Goal: Transaction & Acquisition: Purchase product/service

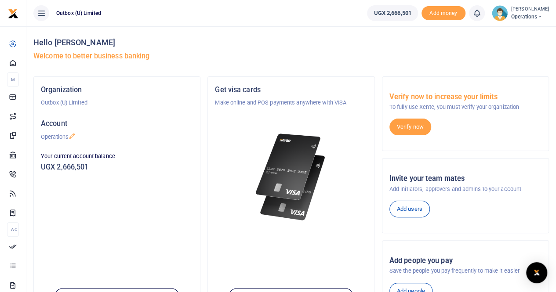
click at [528, 48] on div "Hello Mary Matama Welcome to better business banking" at bounding box center [290, 51] width 515 height 50
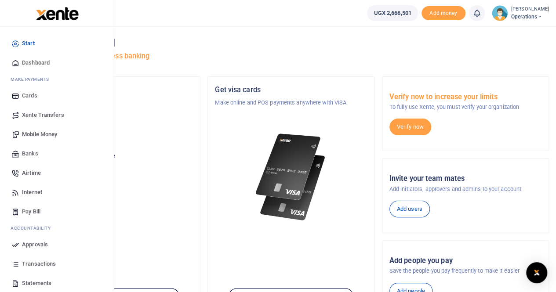
click at [62, 135] on link "Mobile Money" at bounding box center [57, 134] width 100 height 19
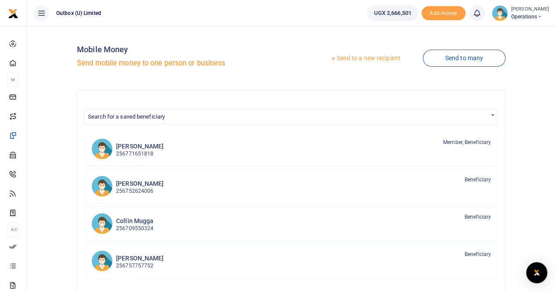
click at [367, 61] on link "Send to a new recipient" at bounding box center [364, 59] width 115 height 16
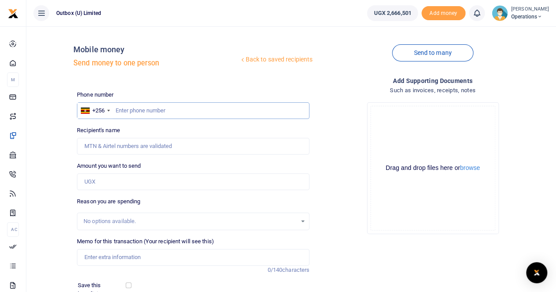
click at [207, 113] on input "text" at bounding box center [193, 110] width 232 height 17
type input "704984636"
type input "Paul Mujabi"
type input "704984636"
click at [126, 184] on input "Amount you want to send" at bounding box center [193, 182] width 232 height 17
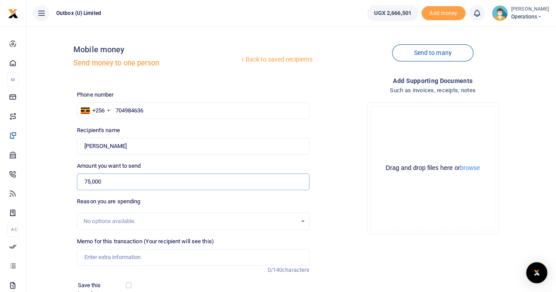
type input "75,000"
click at [123, 258] on input "Memo for this transaction (Your recipient will see this)" at bounding box center [193, 257] width 232 height 17
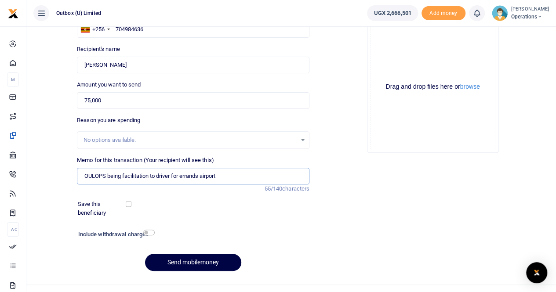
scroll to position [82, 0]
type input "OULOPS being facilitation to driver for errands airport"
click at [210, 258] on button "Send mobilemoney" at bounding box center [193, 261] width 96 height 17
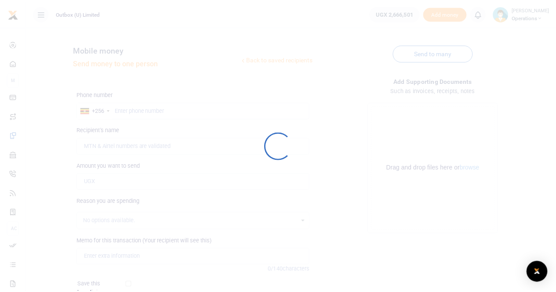
scroll to position [82, 0]
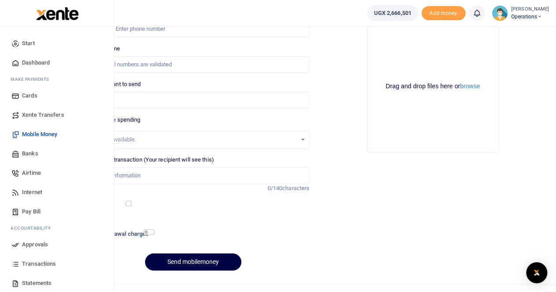
click at [34, 57] on link "Dashboard" at bounding box center [57, 62] width 100 height 19
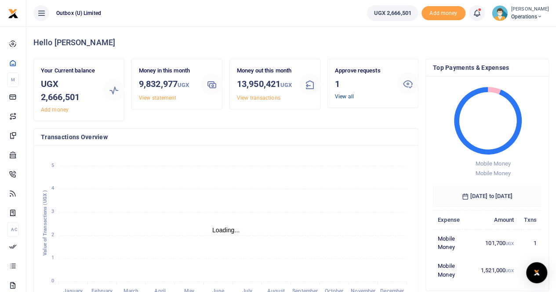
scroll to position [7, 7]
click at [340, 94] on link "View all" at bounding box center [344, 97] width 19 height 6
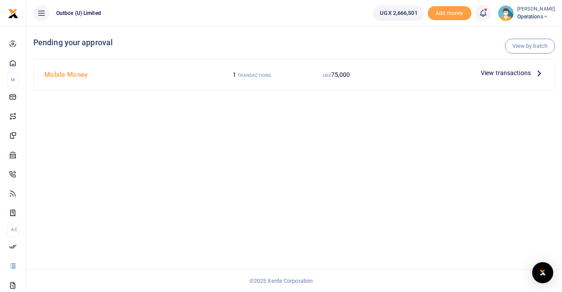
click at [538, 69] on icon at bounding box center [540, 73] width 10 height 10
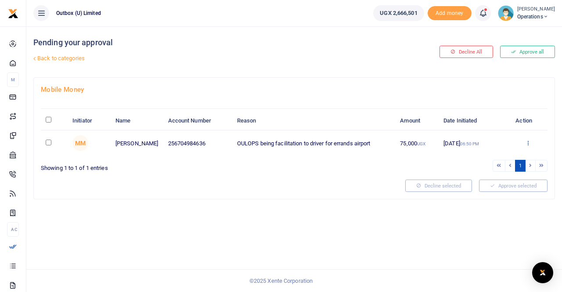
click at [527, 142] on icon at bounding box center [528, 143] width 6 height 6
click at [495, 159] on link "Approve" at bounding box center [495, 157] width 69 height 12
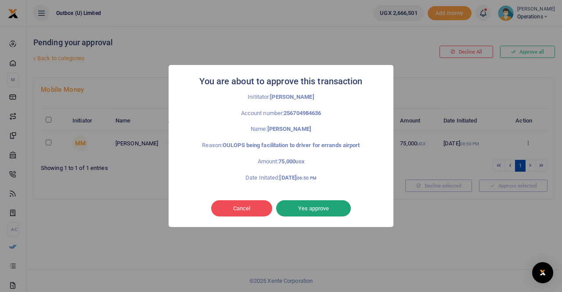
click at [320, 206] on button "Yes approve" at bounding box center [313, 208] width 75 height 17
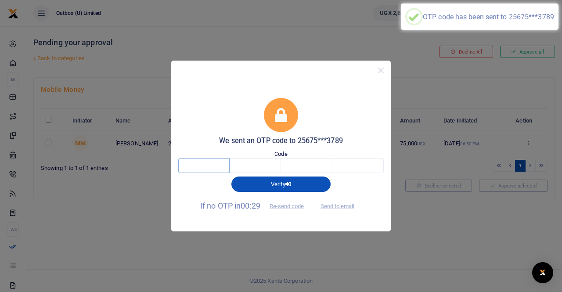
click at [208, 160] on input "text" at bounding box center [203, 165] width 51 height 15
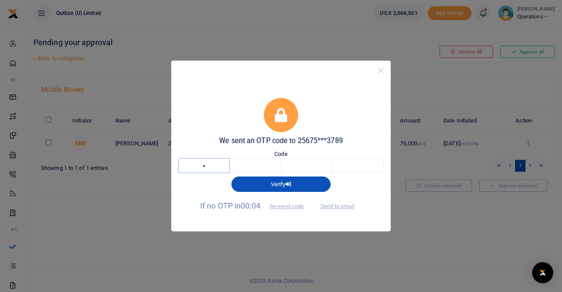
type input "9"
type input "1"
type input "9"
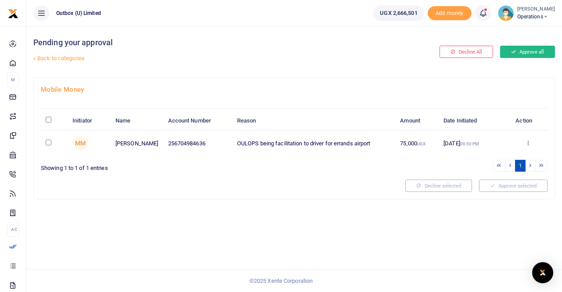
click at [523, 51] on button "Approve all" at bounding box center [527, 52] width 55 height 12
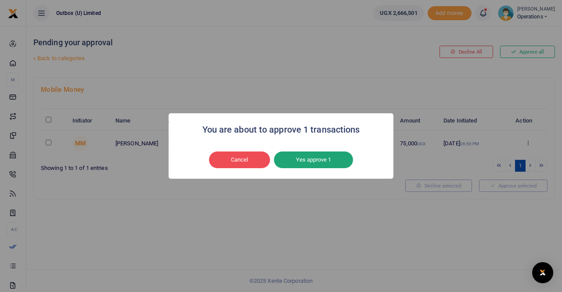
click at [316, 161] on button "Yes approve 1" at bounding box center [313, 160] width 79 height 17
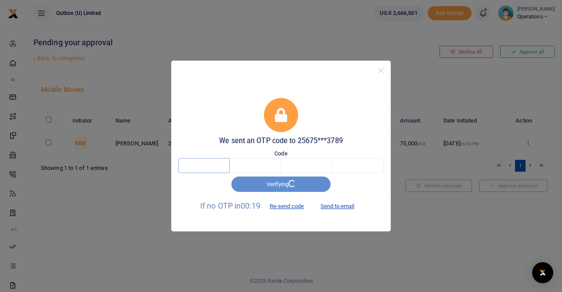
click at [204, 165] on input "text" at bounding box center [203, 165] width 51 height 15
type input "7"
type input "4"
type input "3"
type input "0"
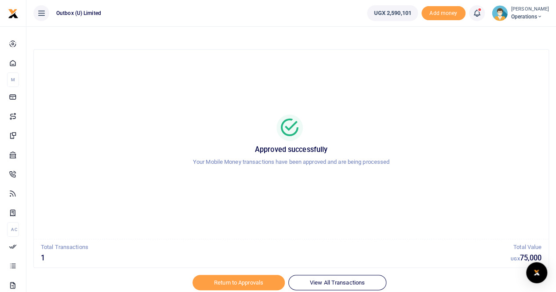
click at [529, 12] on small "[PERSON_NAME]" at bounding box center [530, 9] width 38 height 7
click at [517, 64] on link "Logout" at bounding box center [508, 64] width 69 height 12
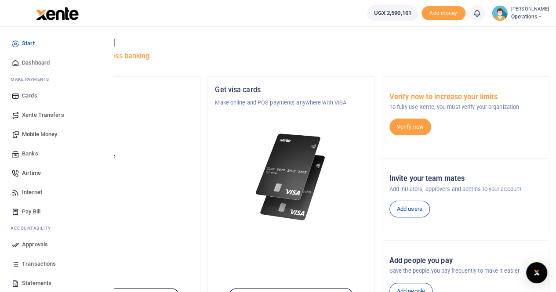
click at [40, 132] on span "Mobile Money" at bounding box center [39, 134] width 35 height 9
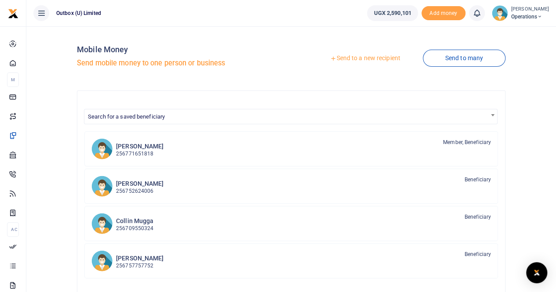
click at [350, 59] on link "Send to a new recipient" at bounding box center [364, 59] width 115 height 16
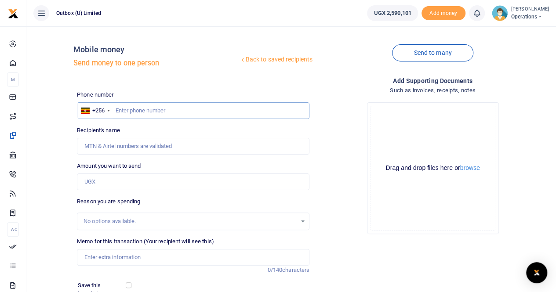
click at [148, 113] on input "text" at bounding box center [193, 110] width 232 height 17
paste input "774041770"
type input "774041770"
type input "[PERSON_NAME] Nakijjoba"
type input "774041770"
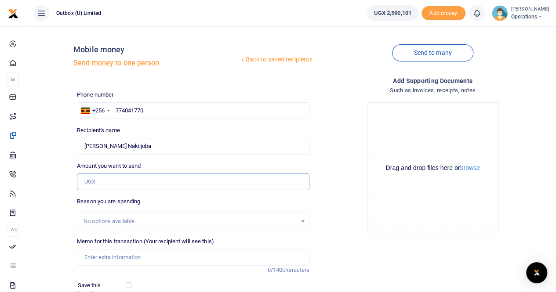
click at [98, 178] on input "Amount you want to send" at bounding box center [193, 182] width 232 height 17
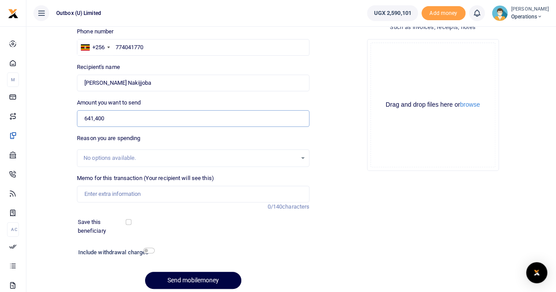
scroll to position [64, 0]
type input "641,400"
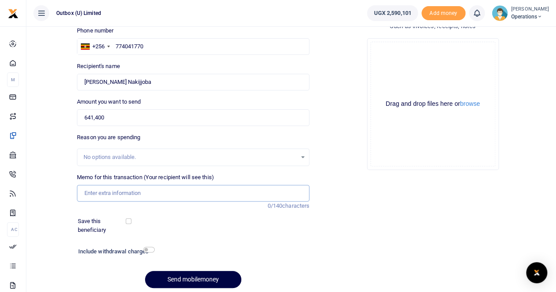
click at [108, 193] on input "Memo for this transaction (Your recipient will see this)" at bounding box center [193, 193] width 232 height 17
click at [162, 192] on input "OULOPS ACUMEN Event deposit for meals" at bounding box center [193, 193] width 232 height 17
click at [147, 192] on input "OULOPS ACUMEN Event payment for meals" at bounding box center [193, 193] width 232 height 17
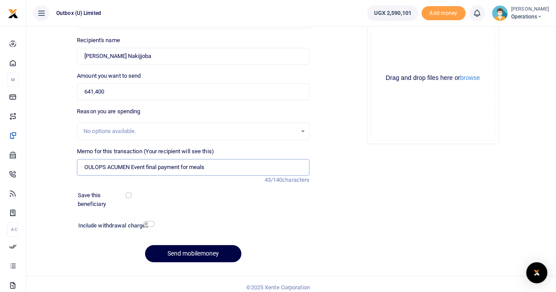
scroll to position [96, 0]
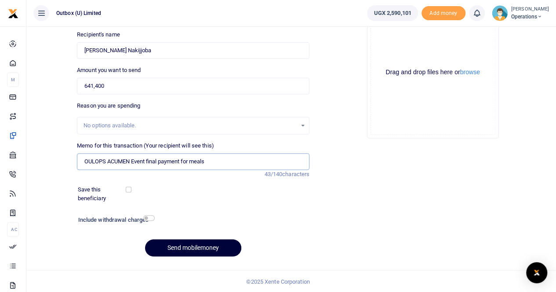
type input "OULOPS ACUMEN Event final payment for meals"
click at [172, 249] on button "Send mobilemoney" at bounding box center [193, 247] width 96 height 17
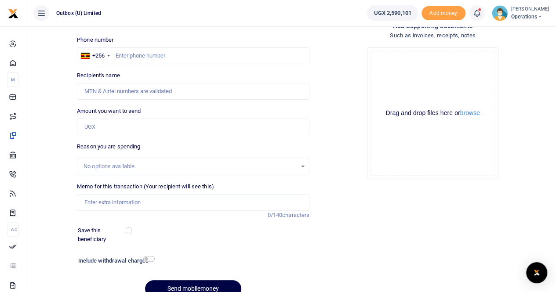
scroll to position [54, 0]
click at [138, 56] on input "text" at bounding box center [193, 56] width 232 height 17
paste input "774041770"
type input "774041770"
type input "[PERSON_NAME] Nakijjoba"
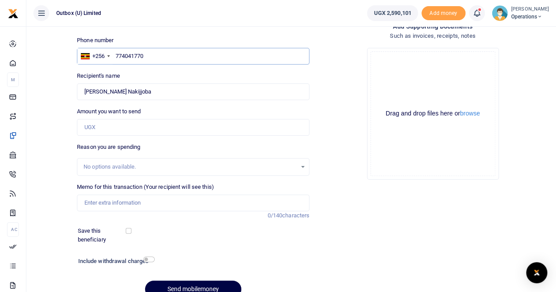
type input "774041770"
click at [96, 128] on input "Amount you want to send" at bounding box center [193, 127] width 232 height 17
type input "500,000"
click at [94, 205] on input "Memo for this transaction (Your recipient will see this)" at bounding box center [193, 203] width 232 height 17
drag, startPoint x: 192, startPoint y: 202, endPoint x: 213, endPoint y: 203, distance: 21.1
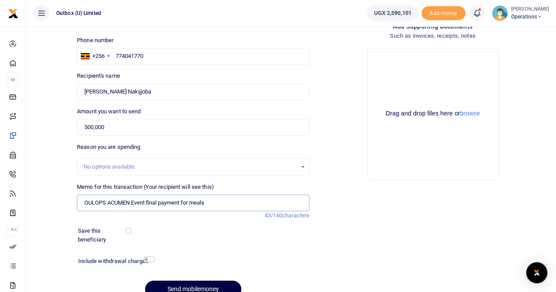
click at [213, 203] on input "OULOPS ACUMEN Event final payment for meals" at bounding box center [193, 203] width 232 height 17
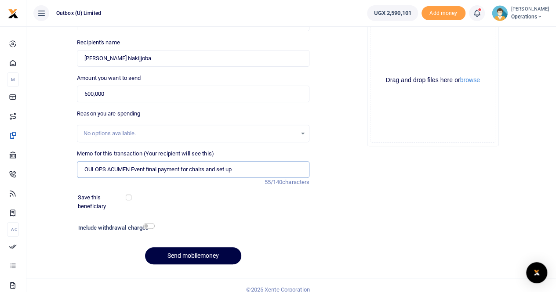
scroll to position [86, 0]
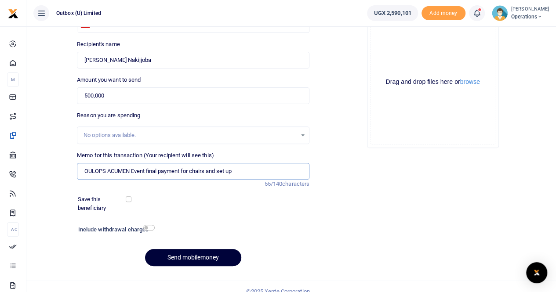
type input "OULOPS ACUMEN Event final payment for chairs and set up"
click at [176, 255] on button "Send mobilemoney" at bounding box center [193, 257] width 96 height 17
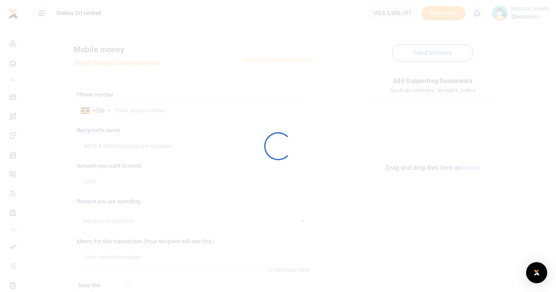
scroll to position [86, 0]
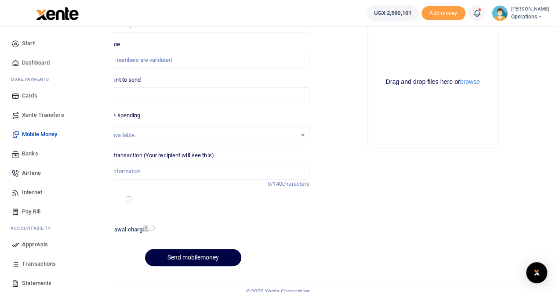
click at [29, 61] on span "Dashboard" at bounding box center [36, 62] width 28 height 9
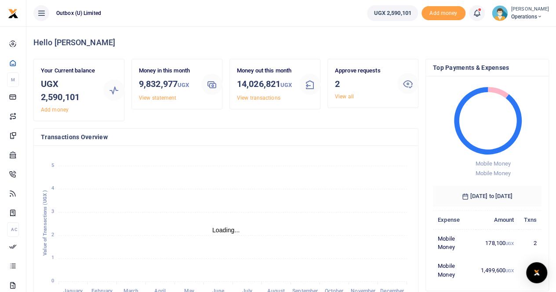
scroll to position [7, 7]
click at [343, 97] on link "View all" at bounding box center [344, 97] width 19 height 6
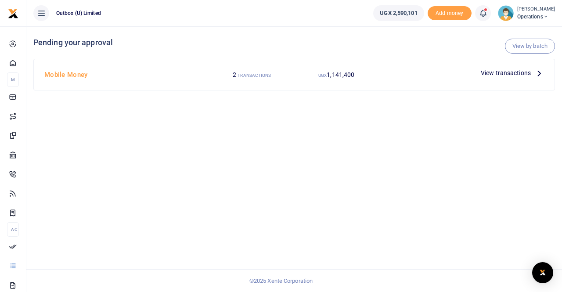
click at [492, 72] on span "View transactions" at bounding box center [506, 73] width 50 height 10
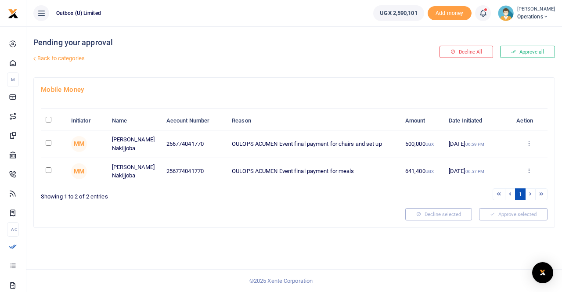
click at [47, 120] on input "\a \a : activate to sort column descending" at bounding box center [49, 120] width 6 height 6
checkbox input "true"
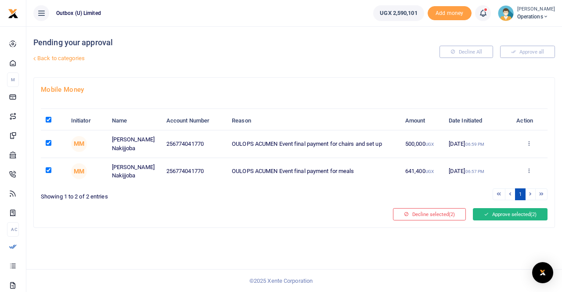
click at [499, 211] on button "Approve selected (2)" at bounding box center [510, 214] width 75 height 12
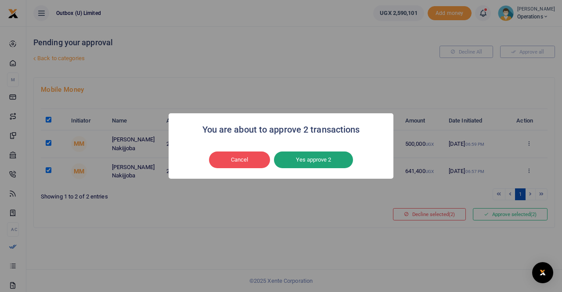
click at [320, 161] on button "Yes approve 2" at bounding box center [313, 160] width 79 height 17
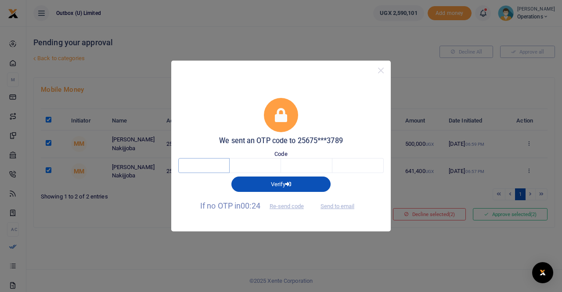
click at [218, 162] on input "text" at bounding box center [203, 165] width 51 height 15
type input "7"
type input "4"
type input "3"
type input "0"
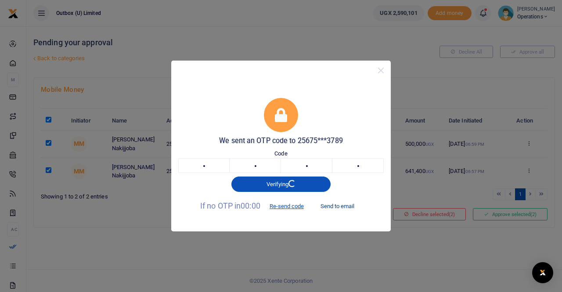
click at [349, 206] on button "Send to email" at bounding box center [337, 206] width 49 height 15
click at [202, 168] on input "7" at bounding box center [203, 165] width 51 height 15
type input "2"
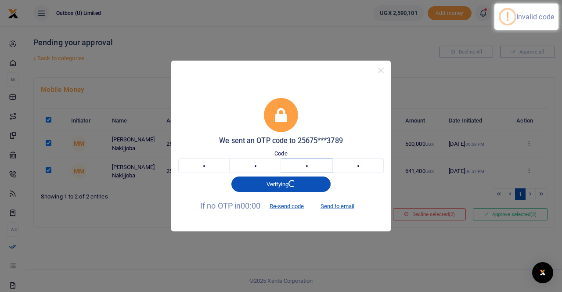
type input "9"
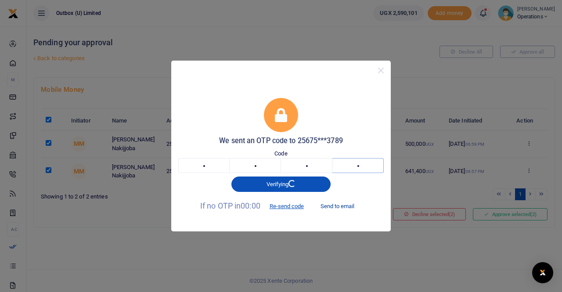
type input "2"
click at [213, 162] on input "2" at bounding box center [203, 165] width 51 height 15
type input "7"
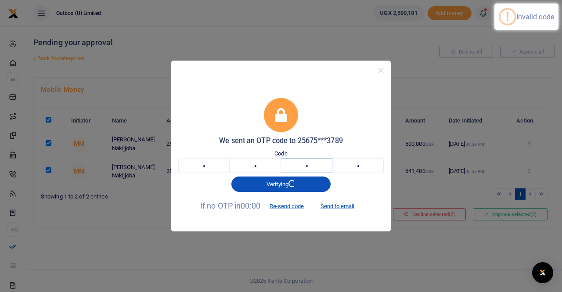
type input "3"
type input "0"
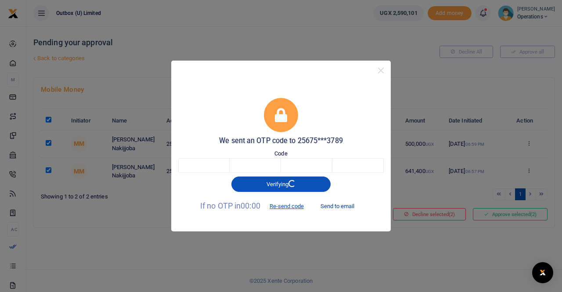
click at [346, 206] on button "Send to email" at bounding box center [337, 206] width 49 height 15
click at [207, 163] on input "text" at bounding box center [203, 165] width 51 height 15
type input "8"
type input "0"
type input "6"
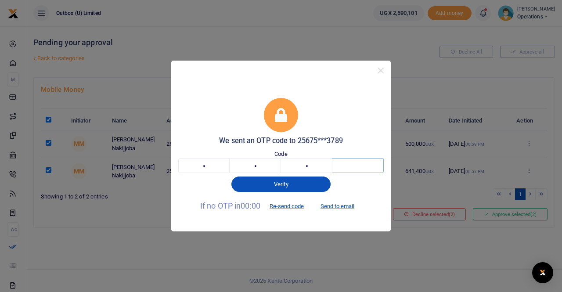
type input "4"
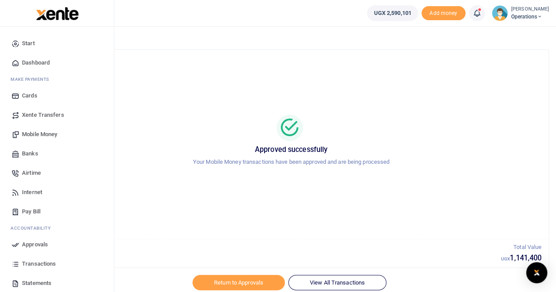
click at [28, 64] on span "Dashboard" at bounding box center [36, 62] width 28 height 9
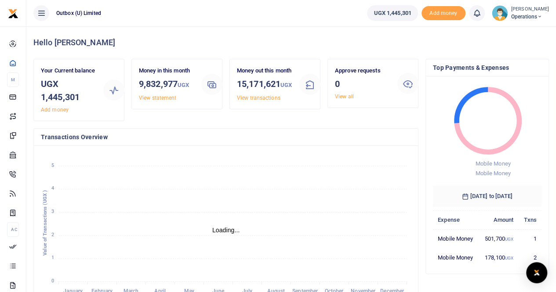
scroll to position [7, 7]
click at [530, 12] on small "[PERSON_NAME]" at bounding box center [530, 9] width 38 height 7
click at [496, 63] on link "Logout" at bounding box center [508, 64] width 69 height 12
